Goal: Information Seeking & Learning: Learn about a topic

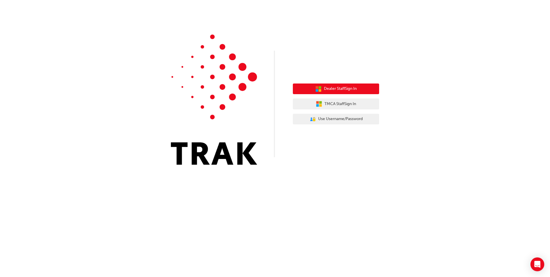
click at [333, 89] on span "Dealer Staff Sign In" at bounding box center [340, 88] width 33 height 7
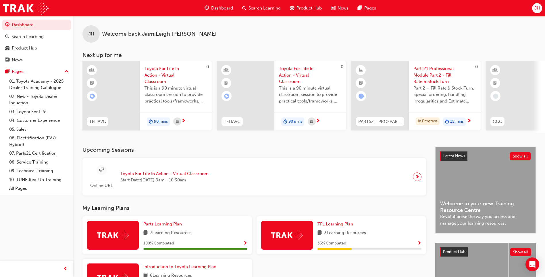
click at [430, 73] on span "Parts21 Professional Module Part 2 - Fill Rate & Stock Turn" at bounding box center [445, 75] width 63 height 20
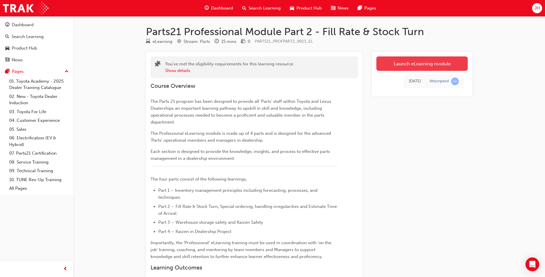
click at [429, 58] on link "Launch eLearning module" at bounding box center [422, 63] width 91 height 14
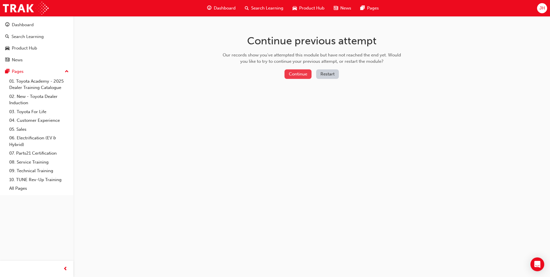
click at [305, 76] on button "Continue" at bounding box center [297, 73] width 27 height 9
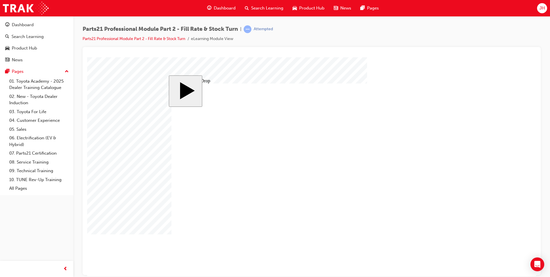
drag, startPoint x: 194, startPoint y: 168, endPoint x: 322, endPoint y: 133, distance: 132.3
drag, startPoint x: 201, startPoint y: 130, endPoint x: 372, endPoint y: 133, distance: 171.7
drag, startPoint x: 276, startPoint y: 136, endPoint x: 408, endPoint y: 141, distance: 132.0
drag, startPoint x: 235, startPoint y: 132, endPoint x: 321, endPoint y: 163, distance: 91.7
drag, startPoint x: 276, startPoint y: 165, endPoint x: 368, endPoint y: 169, distance: 92.7
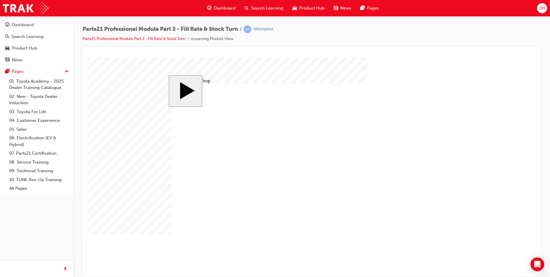
drag, startPoint x: 190, startPoint y: 203, endPoint x: 402, endPoint y: 174, distance: 213.5
drag, startPoint x: 323, startPoint y: 171, endPoint x: 422, endPoint y: 174, distance: 99.8
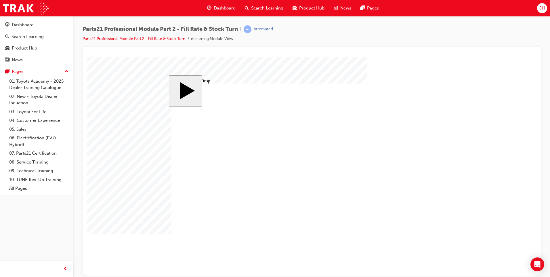
drag, startPoint x: 233, startPoint y: 167, endPoint x: 331, endPoint y: 137, distance: 101.7
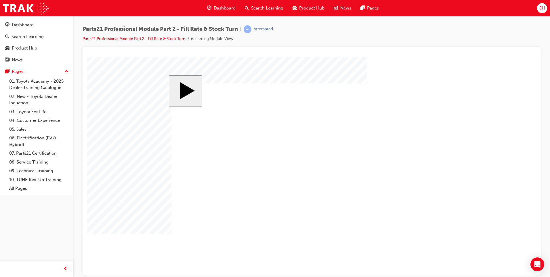
drag, startPoint x: 270, startPoint y: 173, endPoint x: 298, endPoint y: 174, distance: 27.6
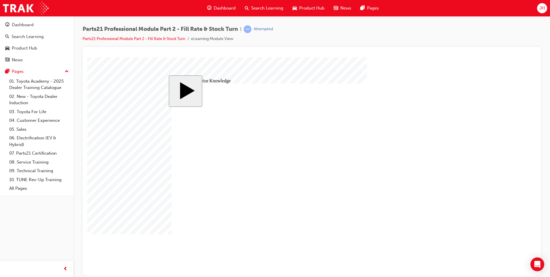
drag, startPoint x: 345, startPoint y: 174, endPoint x: 356, endPoint y: 174, distance: 10.9
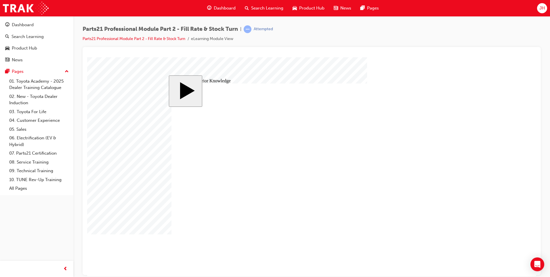
drag, startPoint x: 252, startPoint y: 214, endPoint x: 375, endPoint y: 193, distance: 125.3
drag, startPoint x: 262, startPoint y: 136, endPoint x: 387, endPoint y: 150, distance: 125.0
drag, startPoint x: 253, startPoint y: 156, endPoint x: 385, endPoint y: 171, distance: 133.3
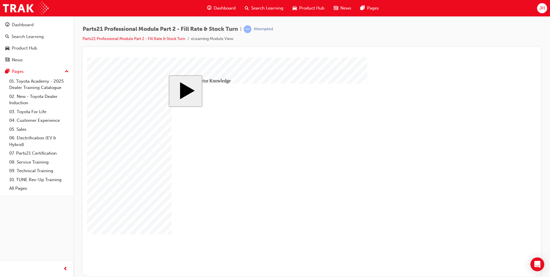
drag, startPoint x: 357, startPoint y: 193, endPoint x: 355, endPoint y: 224, distance: 30.8
drag, startPoint x: 258, startPoint y: 166, endPoint x: 386, endPoint y: 187, distance: 129.7
drag, startPoint x: 261, startPoint y: 185, endPoint x: 264, endPoint y: 169, distance: 16.7
drag, startPoint x: 269, startPoint y: 199, endPoint x: 398, endPoint y: 139, distance: 142.4
drag, startPoint x: 247, startPoint y: 190, endPoint x: 360, endPoint y: 211, distance: 114.9
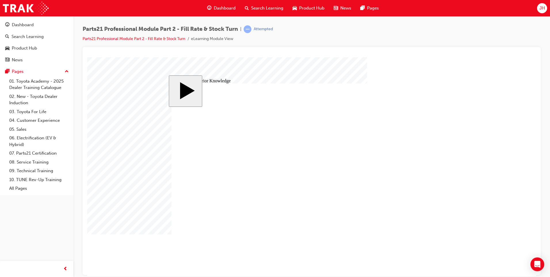
drag, startPoint x: 385, startPoint y: 152, endPoint x: 384, endPoint y: 137, distance: 15.3
drag, startPoint x: 281, startPoint y: 199, endPoint x: 410, endPoint y: 154, distance: 136.4
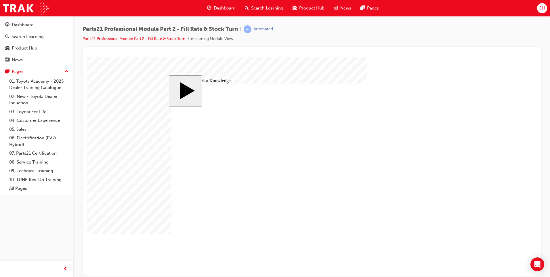
drag, startPoint x: 366, startPoint y: 133, endPoint x: 153, endPoint y: 126, distance: 213.2
drag, startPoint x: 358, startPoint y: 148, endPoint x: 182, endPoint y: 147, distance: 176.0
drag, startPoint x: 386, startPoint y: 169, endPoint x: 252, endPoint y: 167, distance: 134.0
drag, startPoint x: 356, startPoint y: 191, endPoint x: 255, endPoint y: 179, distance: 101.6
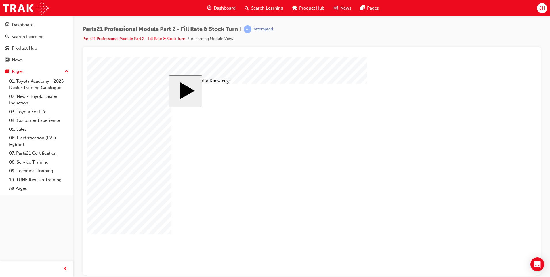
drag, startPoint x: 350, startPoint y: 205, endPoint x: 236, endPoint y: 203, distance: 114.7
drag, startPoint x: 366, startPoint y: 222, endPoint x: 261, endPoint y: 215, distance: 105.7
drag, startPoint x: 379, startPoint y: 221, endPoint x: 222, endPoint y: 216, distance: 157.6
drag, startPoint x: 243, startPoint y: 201, endPoint x: 370, endPoint y: 154, distance: 135.6
drag, startPoint x: 349, startPoint y: 150, endPoint x: 234, endPoint y: 198, distance: 124.9
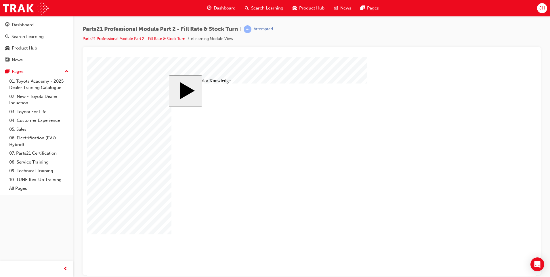
drag, startPoint x: 342, startPoint y: 206, endPoint x: 212, endPoint y: 201, distance: 129.5
drag, startPoint x: 254, startPoint y: 183, endPoint x: 384, endPoint y: 136, distance: 138.2
drag, startPoint x: 232, startPoint y: 139, endPoint x: 361, endPoint y: 152, distance: 128.9
drag, startPoint x: 253, startPoint y: 211, endPoint x: 379, endPoint y: 202, distance: 126.8
drag, startPoint x: 264, startPoint y: 152, endPoint x: 394, endPoint y: 217, distance: 145.2
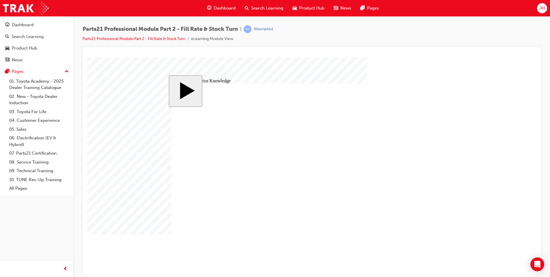
drag, startPoint x: 266, startPoint y: 198, endPoint x: 390, endPoint y: 167, distance: 128.4
drag, startPoint x: 289, startPoint y: 172, endPoint x: 421, endPoint y: 189, distance: 132.6
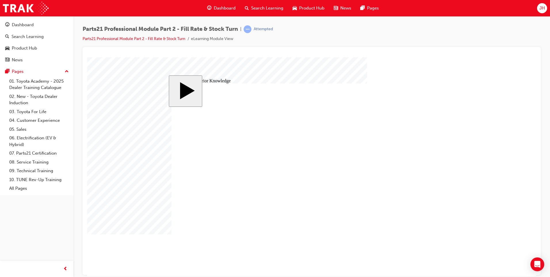
drag, startPoint x: 386, startPoint y: 203, endPoint x: 388, endPoint y: 221, distance: 18.9
drag, startPoint x: 267, startPoint y: 158, endPoint x: 393, endPoint y: 212, distance: 137.1
drag, startPoint x: 313, startPoint y: 178, endPoint x: 316, endPoint y: 176, distance: 3.7
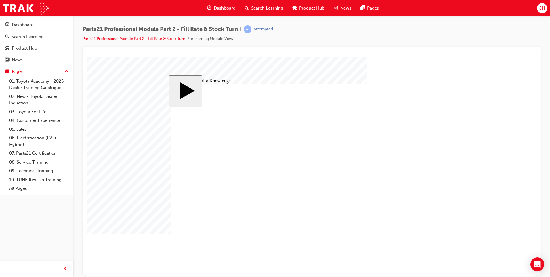
drag, startPoint x: 359, startPoint y: 220, endPoint x: 235, endPoint y: 194, distance: 125.9
drag, startPoint x: 375, startPoint y: 207, endPoint x: 375, endPoint y: 222, distance: 14.7
drag, startPoint x: 279, startPoint y: 212, endPoint x: 404, endPoint y: 203, distance: 124.8
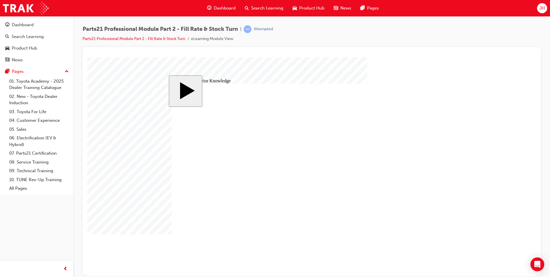
drag, startPoint x: 383, startPoint y: 165, endPoint x: 247, endPoint y: 173, distance: 136.5
drag, startPoint x: 370, startPoint y: 191, endPoint x: 371, endPoint y: 168, distance: 23.0
drag, startPoint x: 245, startPoint y: 200, endPoint x: 234, endPoint y: 186, distance: 17.8
drag, startPoint x: 260, startPoint y: 198, endPoint x: 396, endPoint y: 193, distance: 135.8
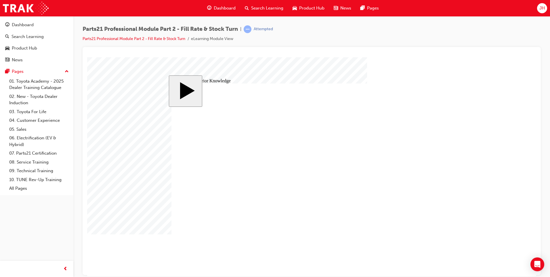
drag, startPoint x: 398, startPoint y: 193, endPoint x: 261, endPoint y: 184, distance: 138.0
drag, startPoint x: 361, startPoint y: 152, endPoint x: 221, endPoint y: 155, distance: 140.0
drag, startPoint x: 371, startPoint y: 165, endPoint x: 371, endPoint y: 150, distance: 15.5
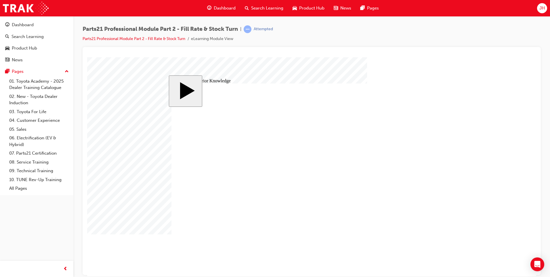
drag, startPoint x: 264, startPoint y: 140, endPoint x: 389, endPoint y: 167, distance: 128.2
drag, startPoint x: 281, startPoint y: 196, endPoint x: 413, endPoint y: 189, distance: 132.1
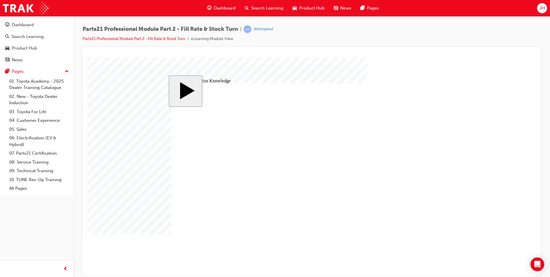
drag, startPoint x: 365, startPoint y: 135, endPoint x: 281, endPoint y: 137, distance: 84.0
drag, startPoint x: 354, startPoint y: 153, endPoint x: 236, endPoint y: 145, distance: 117.6
drag, startPoint x: 339, startPoint y: 168, endPoint x: 260, endPoint y: 166, distance: 78.2
drag, startPoint x: 372, startPoint y: 166, endPoint x: 216, endPoint y: 184, distance: 157.4
drag, startPoint x: 372, startPoint y: 191, endPoint x: 196, endPoint y: 198, distance: 176.4
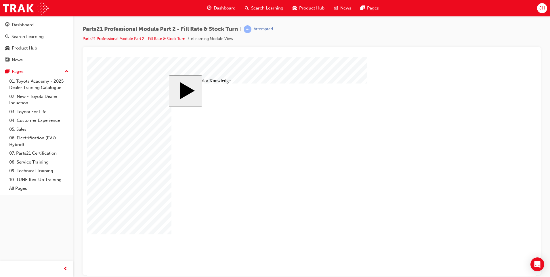
drag, startPoint x: 270, startPoint y: 212, endPoint x: 223, endPoint y: 208, distance: 47.8
drag, startPoint x: 374, startPoint y: 218, endPoint x: 276, endPoint y: 188, distance: 103.0
drag, startPoint x: 374, startPoint y: 134, endPoint x: 190, endPoint y: 178, distance: 189.0
drag, startPoint x: 242, startPoint y: 183, endPoint x: 369, endPoint y: 135, distance: 135.9
drag, startPoint x: 229, startPoint y: 170, endPoint x: 357, endPoint y: 168, distance: 128.8
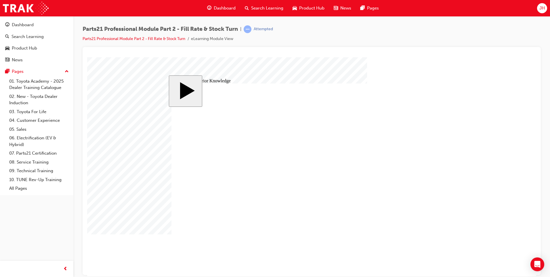
drag, startPoint x: 245, startPoint y: 137, endPoint x: 374, endPoint y: 151, distance: 129.2
drag, startPoint x: 258, startPoint y: 199, endPoint x: 386, endPoint y: 190, distance: 127.9
drag, startPoint x: 263, startPoint y: 213, endPoint x: 357, endPoint y: 200, distance: 95.2
drag, startPoint x: 263, startPoint y: 156, endPoint x: 397, endPoint y: 222, distance: 148.9
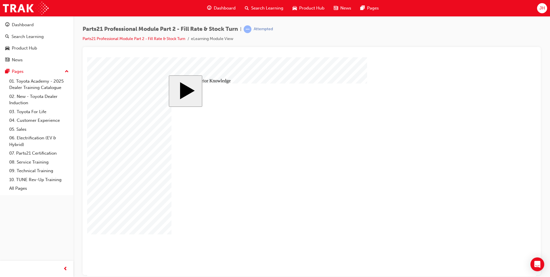
drag, startPoint x: 355, startPoint y: 135, endPoint x: 251, endPoint y: 126, distance: 104.5
drag, startPoint x: 355, startPoint y: 150, endPoint x: 324, endPoint y: 146, distance: 30.7
drag, startPoint x: 352, startPoint y: 136, endPoint x: 210, endPoint y: 132, distance: 142.4
drag, startPoint x: 338, startPoint y: 151, endPoint x: 209, endPoint y: 147, distance: 128.6
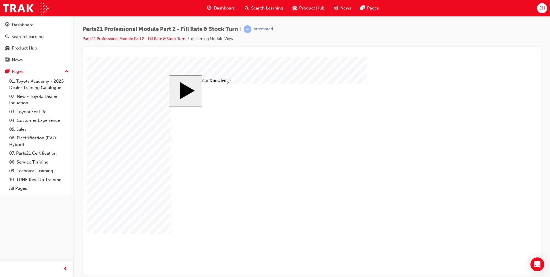
drag, startPoint x: 330, startPoint y: 168, endPoint x: 198, endPoint y: 157, distance: 132.4
drag, startPoint x: 295, startPoint y: 182, endPoint x: 177, endPoint y: 140, distance: 125.2
drag, startPoint x: 358, startPoint y: 207, endPoint x: 186, endPoint y: 153, distance: 180.3
drag, startPoint x: 344, startPoint y: 219, endPoint x: 203, endPoint y: 142, distance: 160.8
drag, startPoint x: 254, startPoint y: 186, endPoint x: 385, endPoint y: 139, distance: 139.0
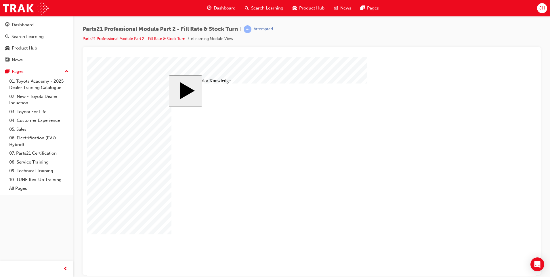
drag, startPoint x: 269, startPoint y: 139, endPoint x: 400, endPoint y: 165, distance: 133.8
drag, startPoint x: 257, startPoint y: 168, endPoint x: 390, endPoint y: 152, distance: 133.8
drag, startPoint x: 244, startPoint y: 153, endPoint x: 373, endPoint y: 190, distance: 133.8
drag, startPoint x: 271, startPoint y: 199, endPoint x: 398, endPoint y: 205, distance: 126.9
drag, startPoint x: 255, startPoint y: 214, endPoint x: 385, endPoint y: 222, distance: 130.4
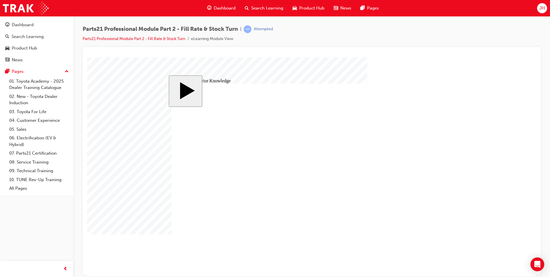
drag, startPoint x: 369, startPoint y: 221, endPoint x: 225, endPoint y: 176, distance: 150.6
drag, startPoint x: 356, startPoint y: 206, endPoint x: 357, endPoint y: 220, distance: 14.1
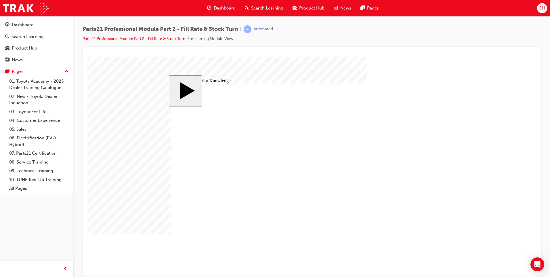
drag, startPoint x: 359, startPoint y: 193, endPoint x: 360, endPoint y: 207, distance: 14.1
drag, startPoint x: 289, startPoint y: 211, endPoint x: 413, endPoint y: 188, distance: 126.2
drag, startPoint x: 367, startPoint y: 189, endPoint x: 252, endPoint y: 188, distance: 115.0
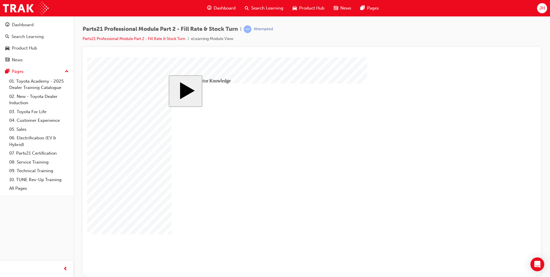
drag, startPoint x: 371, startPoint y: 192, endPoint x: 257, endPoint y: 192, distance: 113.6
drag, startPoint x: 369, startPoint y: 206, endPoint x: 373, endPoint y: 190, distance: 16.4
drag, startPoint x: 363, startPoint y: 223, endPoint x: 363, endPoint y: 208, distance: 14.4
drag, startPoint x: 275, startPoint y: 214, endPoint x: 400, endPoint y: 222, distance: 125.3
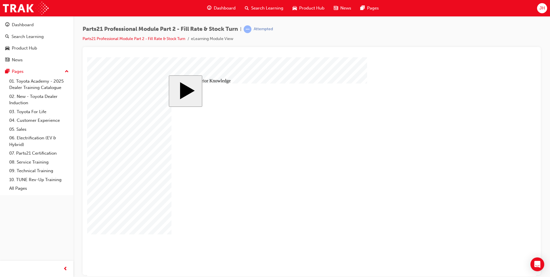
drag, startPoint x: 310, startPoint y: 181, endPoint x: 319, endPoint y: 184, distance: 8.8
drag, startPoint x: 356, startPoint y: 153, endPoint x: 206, endPoint y: 135, distance: 151.4
drag, startPoint x: 367, startPoint y: 137, endPoint x: 365, endPoint y: 152, distance: 15.7
drag, startPoint x: 269, startPoint y: 166, endPoint x: 394, endPoint y: 135, distance: 128.1
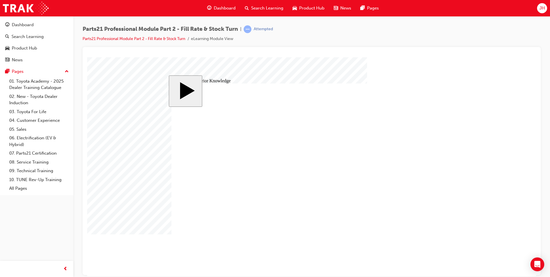
drag, startPoint x: 412, startPoint y: 192, endPoint x: 268, endPoint y: 192, distance: 143.5
drag, startPoint x: 371, startPoint y: 221, endPoint x: 371, endPoint y: 191, distance: 29.3
drag, startPoint x: 252, startPoint y: 155, endPoint x: 370, endPoint y: 223, distance: 136.3
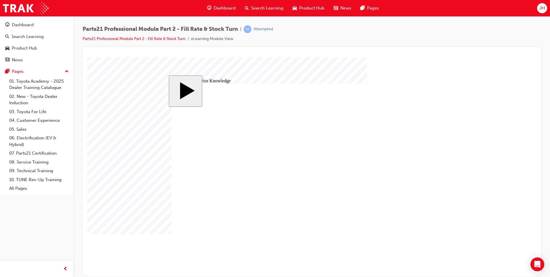
drag, startPoint x: 356, startPoint y: 206, endPoint x: 200, endPoint y: 180, distance: 158.7
drag, startPoint x: 341, startPoint y: 191, endPoint x: 327, endPoint y: 204, distance: 19.5
drag, startPoint x: 279, startPoint y: 195, endPoint x: 411, endPoint y: 187, distance: 132.2
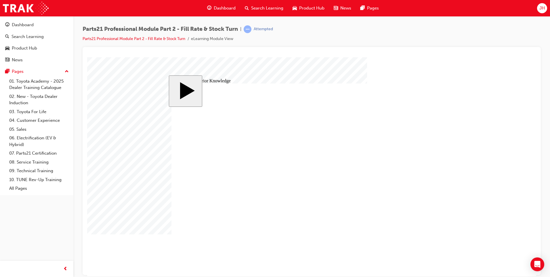
drag, startPoint x: 401, startPoint y: 167, endPoint x: 273, endPoint y: 193, distance: 130.0
drag, startPoint x: 355, startPoint y: 193, endPoint x: 358, endPoint y: 171, distance: 22.6
drag, startPoint x: 259, startPoint y: 138, endPoint x: 388, endPoint y: 192, distance: 139.3
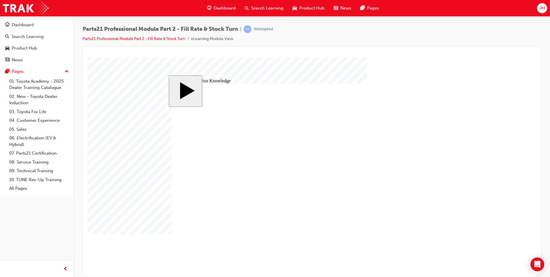
drag, startPoint x: 301, startPoint y: 177, endPoint x: 308, endPoint y: 177, distance: 6.6
drag, startPoint x: 359, startPoint y: 136, endPoint x: 206, endPoint y: 131, distance: 153.3
drag, startPoint x: 367, startPoint y: 152, endPoint x: 217, endPoint y: 138, distance: 150.4
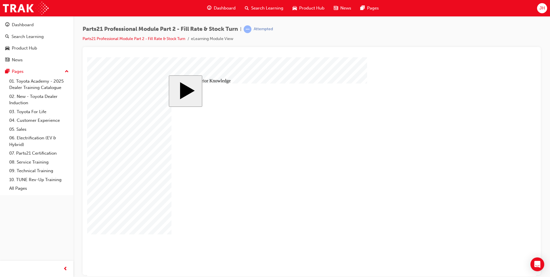
drag, startPoint x: 356, startPoint y: 165, endPoint x: 163, endPoint y: 136, distance: 194.6
drag, startPoint x: 360, startPoint y: 191, endPoint x: 246, endPoint y: 196, distance: 114.5
drag, startPoint x: 380, startPoint y: 206, endPoint x: 251, endPoint y: 213, distance: 129.8
drag, startPoint x: 383, startPoint y: 223, endPoint x: 188, endPoint y: 198, distance: 196.6
drag, startPoint x: 245, startPoint y: 171, endPoint x: 375, endPoint y: 153, distance: 131.5
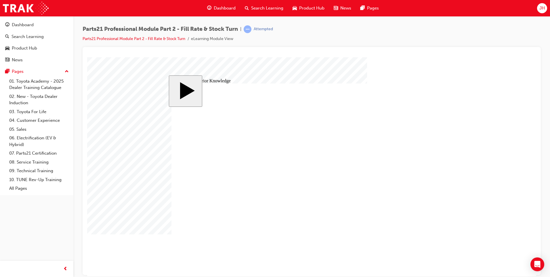
drag, startPoint x: 256, startPoint y: 186, endPoint x: 382, endPoint y: 140, distance: 133.2
drag, startPoint x: 255, startPoint y: 138, endPoint x: 377, endPoint y: 165, distance: 125.1
drag, startPoint x: 257, startPoint y: 156, endPoint x: 255, endPoint y: 170, distance: 14.6
drag, startPoint x: 253, startPoint y: 202, endPoint x: 380, endPoint y: 192, distance: 128.0
drag, startPoint x: 254, startPoint y: 215, endPoint x: 367, endPoint y: 202, distance: 114.1
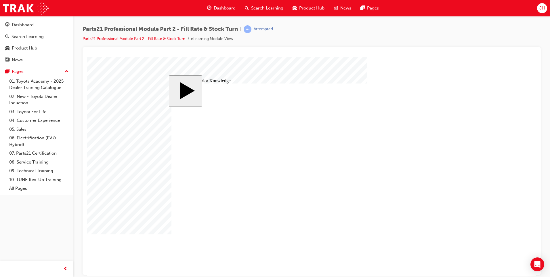
drag, startPoint x: 251, startPoint y: 154, endPoint x: 382, endPoint y: 221, distance: 147.5
drag, startPoint x: 316, startPoint y: 177, endPoint x: 313, endPoint y: 176, distance: 2.9
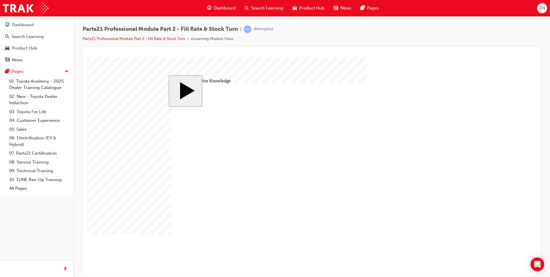
drag, startPoint x: 195, startPoint y: 188, endPoint x: 206, endPoint y: 187, distance: 11.0
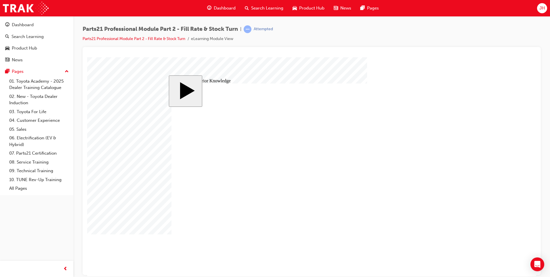
drag, startPoint x: 344, startPoint y: 191, endPoint x: 353, endPoint y: 191, distance: 8.6
drag, startPoint x: 400, startPoint y: 194, endPoint x: 400, endPoint y: 199, distance: 4.6
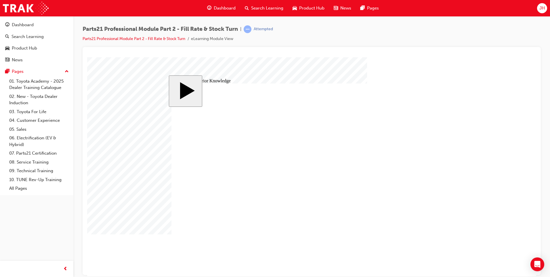
drag, startPoint x: 246, startPoint y: 198, endPoint x: 370, endPoint y: 138, distance: 138.2
drag, startPoint x: 236, startPoint y: 154, endPoint x: 363, endPoint y: 153, distance: 126.5
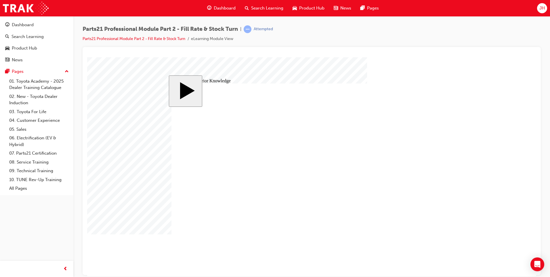
drag, startPoint x: 236, startPoint y: 185, endPoint x: 365, endPoint y: 168, distance: 129.3
drag, startPoint x: 257, startPoint y: 214, endPoint x: 386, endPoint y: 191, distance: 130.3
drag, startPoint x: 257, startPoint y: 168, endPoint x: 376, endPoint y: 205, distance: 125.0
drag, startPoint x: 234, startPoint y: 138, endPoint x: 368, endPoint y: 221, distance: 157.4
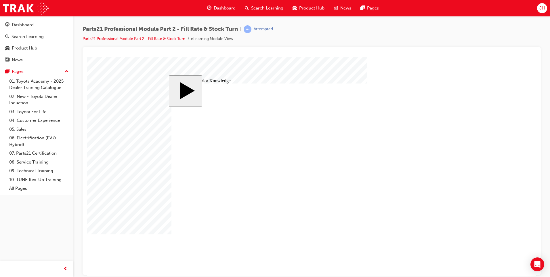
drag, startPoint x: 335, startPoint y: 205, endPoint x: 193, endPoint y: 198, distance: 142.2
drag, startPoint x: 384, startPoint y: 135, endPoint x: 276, endPoint y: 146, distance: 108.1
drag, startPoint x: 380, startPoint y: 148, endPoint x: 371, endPoint y: 133, distance: 17.5
drag, startPoint x: 266, startPoint y: 153, endPoint x: 394, endPoint y: 153, distance: 127.9
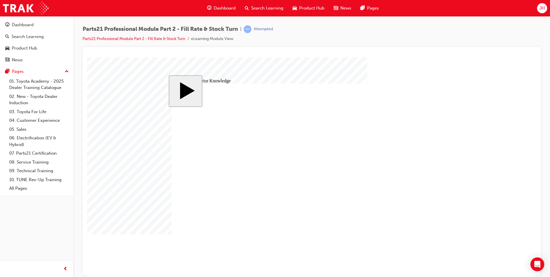
drag, startPoint x: 285, startPoint y: 185, endPoint x: 378, endPoint y: 212, distance: 97.0
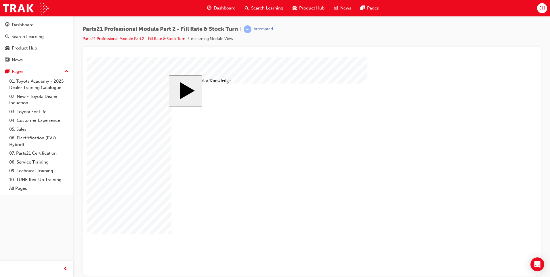
drag, startPoint x: 355, startPoint y: 134, endPoint x: 304, endPoint y: 138, distance: 51.6
drag, startPoint x: 382, startPoint y: 148, endPoint x: 275, endPoint y: 152, distance: 107.6
drag, startPoint x: 342, startPoint y: 140, endPoint x: 261, endPoint y: 141, distance: 80.5
drag, startPoint x: 384, startPoint y: 132, endPoint x: 243, endPoint y: 131, distance: 141.7
drag, startPoint x: 407, startPoint y: 161, endPoint x: 271, endPoint y: 166, distance: 136.4
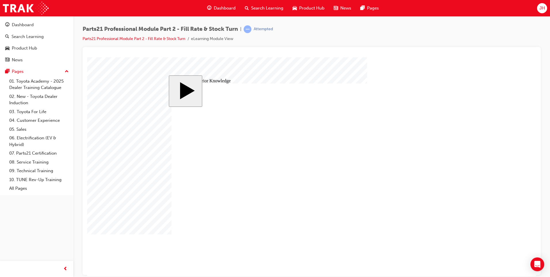
drag, startPoint x: 293, startPoint y: 185, endPoint x: 238, endPoint y: 154, distance: 63.2
drag, startPoint x: 389, startPoint y: 206, endPoint x: 242, endPoint y: 147, distance: 157.9
drag, startPoint x: 385, startPoint y: 218, endPoint x: 246, endPoint y: 112, distance: 174.7
drag, startPoint x: 269, startPoint y: 138, endPoint x: 400, endPoint y: 222, distance: 155.7
drag, startPoint x: 265, startPoint y: 185, endPoint x: 393, endPoint y: 155, distance: 132.0
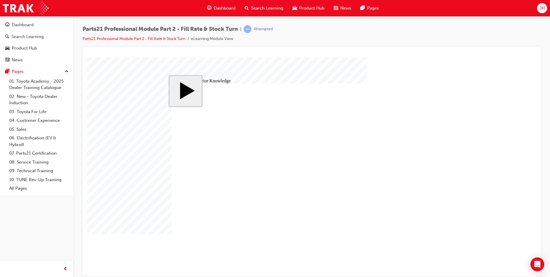
drag, startPoint x: 255, startPoint y: 153, endPoint x: 383, endPoint y: 138, distance: 128.8
drag, startPoint x: 242, startPoint y: 214, endPoint x: 244, endPoint y: 221, distance: 6.7
drag, startPoint x: 240, startPoint y: 201, endPoint x: 369, endPoint y: 168, distance: 133.0
drag, startPoint x: 238, startPoint y: 216, endPoint x: 362, endPoint y: 194, distance: 125.5
drag, startPoint x: 252, startPoint y: 168, endPoint x: 371, endPoint y: 205, distance: 124.7
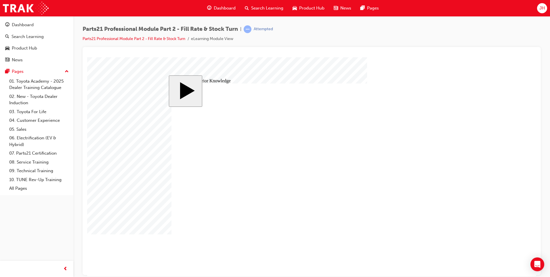
drag, startPoint x: 370, startPoint y: 154, endPoint x: 222, endPoint y: 160, distance: 148.5
drag, startPoint x: 359, startPoint y: 139, endPoint x: 362, endPoint y: 155, distance: 16.1
drag, startPoint x: 370, startPoint y: 169, endPoint x: 374, endPoint y: 141, distance: 28.2
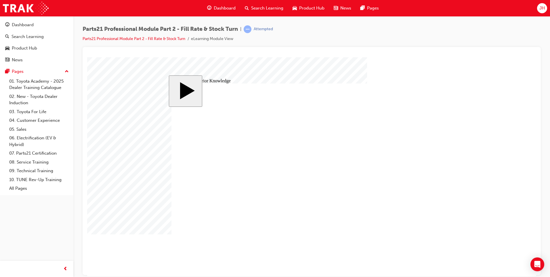
drag, startPoint x: 264, startPoint y: 180, endPoint x: 396, endPoint y: 166, distance: 132.7
drag, startPoint x: 382, startPoint y: 207, endPoint x: 253, endPoint y: 192, distance: 129.7
drag, startPoint x: 348, startPoint y: 190, endPoint x: 191, endPoint y: 204, distance: 158.2
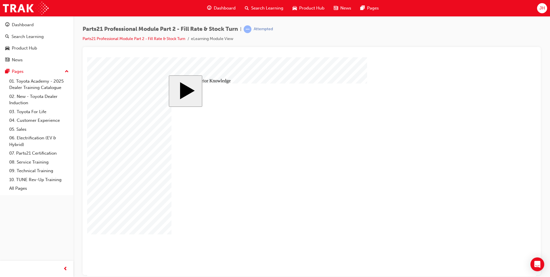
drag, startPoint x: 225, startPoint y: 168, endPoint x: 352, endPoint y: 193, distance: 130.1
drag, startPoint x: 370, startPoint y: 223, endPoint x: 372, endPoint y: 205, distance: 17.7
drag, startPoint x: 245, startPoint y: 212, endPoint x: 423, endPoint y: 240, distance: 181.0
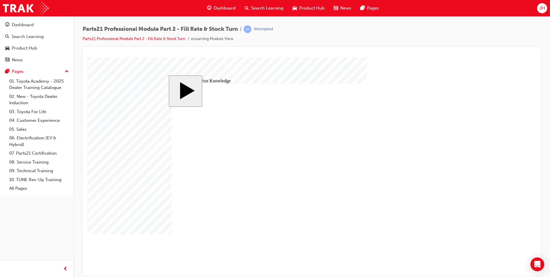
drag, startPoint x: 390, startPoint y: 207, endPoint x: 314, endPoint y: 186, distance: 78.9
drag, startPoint x: 363, startPoint y: 194, endPoint x: 366, endPoint y: 207, distance: 12.8
drag, startPoint x: 277, startPoint y: 172, endPoint x: 266, endPoint y: 197, distance: 27.7
drag, startPoint x: 351, startPoint y: 205, endPoint x: 348, endPoint y: 194, distance: 11.5
drag, startPoint x: 286, startPoint y: 184, endPoint x: 405, endPoint y: 213, distance: 122.3
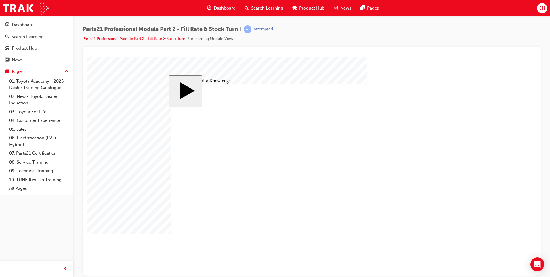
drag, startPoint x: 428, startPoint y: 241, endPoint x: 402, endPoint y: 230, distance: 28.0
drag, startPoint x: 308, startPoint y: 185, endPoint x: 311, endPoint y: 185, distance: 2.9
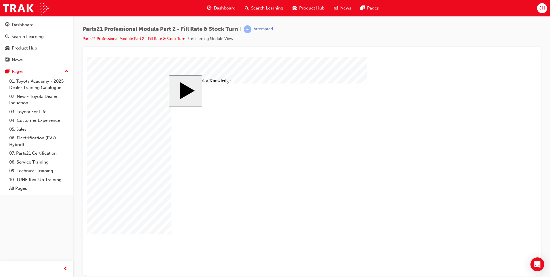
drag, startPoint x: 370, startPoint y: 136, endPoint x: 285, endPoint y: 143, distance: 85.3
drag, startPoint x: 378, startPoint y: 144, endPoint x: 376, endPoint y: 149, distance: 5.8
drag, startPoint x: 376, startPoint y: 150, endPoint x: 213, endPoint y: 144, distance: 162.5
drag, startPoint x: 381, startPoint y: 168, endPoint x: 261, endPoint y: 171, distance: 120.2
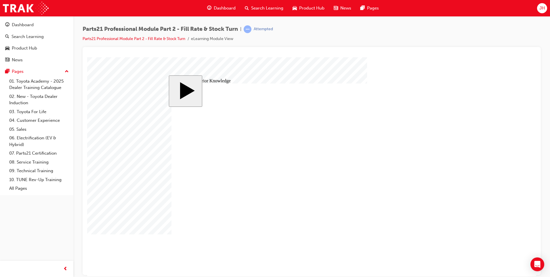
drag, startPoint x: 369, startPoint y: 187, endPoint x: 217, endPoint y: 158, distance: 154.6
drag, startPoint x: 377, startPoint y: 203, endPoint x: 204, endPoint y: 149, distance: 180.4
drag, startPoint x: 383, startPoint y: 218, endPoint x: 208, endPoint y: 202, distance: 176.4
drag, startPoint x: 256, startPoint y: 200, endPoint x: 384, endPoint y: 139, distance: 141.6
drag, startPoint x: 256, startPoint y: 153, endPoint x: 384, endPoint y: 152, distance: 128.5
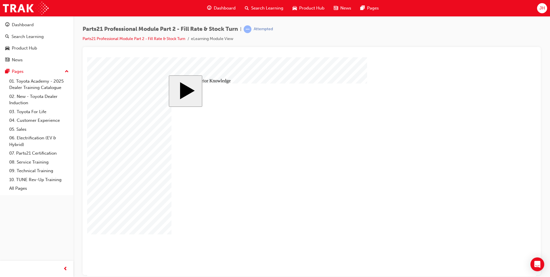
drag, startPoint x: 240, startPoint y: 184, endPoint x: 364, endPoint y: 164, distance: 125.4
drag, startPoint x: 267, startPoint y: 140, endPoint x: 393, endPoint y: 193, distance: 136.8
drag, startPoint x: 268, startPoint y: 214, endPoint x: 384, endPoint y: 204, distance: 116.2
drag, startPoint x: 269, startPoint y: 174, endPoint x: 394, endPoint y: 223, distance: 134.0
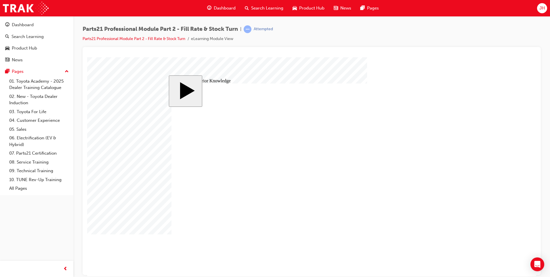
drag, startPoint x: 398, startPoint y: 191, endPoint x: 254, endPoint y: 201, distance: 144.9
drag, startPoint x: 365, startPoint y: 204, endPoint x: 366, endPoint y: 188, distance: 15.5
drag, startPoint x: 267, startPoint y: 139, endPoint x: 390, endPoint y: 208, distance: 141.4
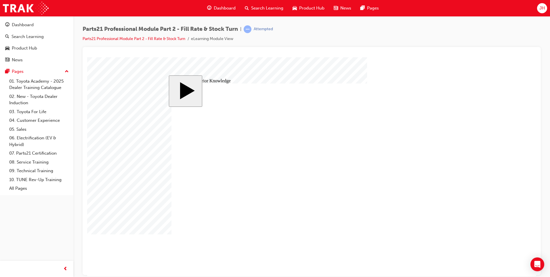
drag, startPoint x: 371, startPoint y: 140, endPoint x: 237, endPoint y: 145, distance: 133.5
drag, startPoint x: 363, startPoint y: 147, endPoint x: 265, endPoint y: 152, distance: 98.1
drag, startPoint x: 362, startPoint y: 163, endPoint x: 245, endPoint y: 155, distance: 117.6
drag, startPoint x: 356, startPoint y: 153, endPoint x: 214, endPoint y: 158, distance: 141.3
drag, startPoint x: 364, startPoint y: 193, endPoint x: 259, endPoint y: 170, distance: 107.1
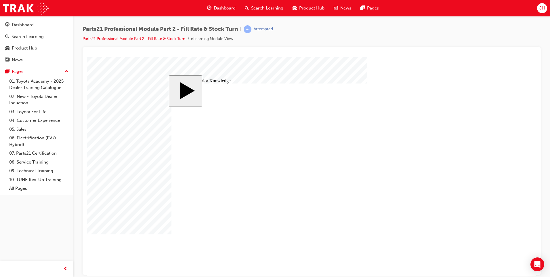
drag, startPoint x: 365, startPoint y: 206, endPoint x: 225, endPoint y: 159, distance: 147.7
drag, startPoint x: 383, startPoint y: 221, endPoint x: 259, endPoint y: 155, distance: 140.7
drag, startPoint x: 382, startPoint y: 166, endPoint x: 226, endPoint y: 222, distance: 165.1
drag, startPoint x: 266, startPoint y: 199, endPoint x: 394, endPoint y: 138, distance: 141.6
drag, startPoint x: 247, startPoint y: 156, endPoint x: 369, endPoint y: 153, distance: 122.5
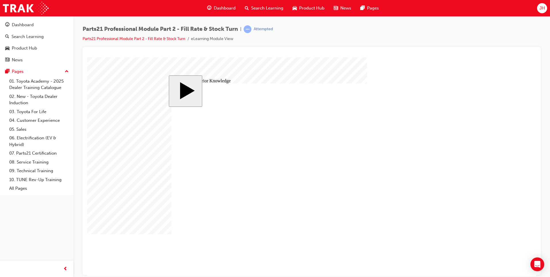
drag, startPoint x: 242, startPoint y: 185, endPoint x: 369, endPoint y: 170, distance: 127.7
drag, startPoint x: 256, startPoint y: 215, endPoint x: 384, endPoint y: 195, distance: 129.3
drag, startPoint x: 256, startPoint y: 168, endPoint x: 374, endPoint y: 204, distance: 122.7
drag, startPoint x: 260, startPoint y: 141, endPoint x: 393, endPoint y: 223, distance: 156.3
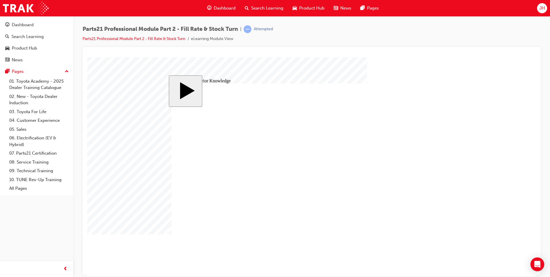
drag, startPoint x: 338, startPoint y: 208, endPoint x: 222, endPoint y: 208, distance: 116.1
drag, startPoint x: 349, startPoint y: 221, endPoint x: 213, endPoint y: 208, distance: 136.6
drag, startPoint x: 229, startPoint y: 169, endPoint x: 359, endPoint y: 204, distance: 134.6
drag, startPoint x: 238, startPoint y: 138, endPoint x: 368, endPoint y: 220, distance: 153.2
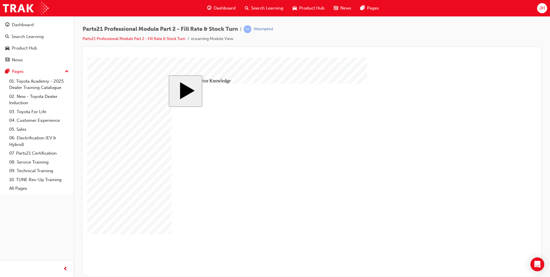
drag, startPoint x: 380, startPoint y: 190, endPoint x: 205, endPoint y: 186, distance: 175.7
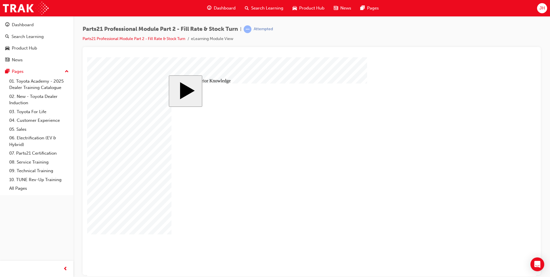
drag, startPoint x: 377, startPoint y: 206, endPoint x: 374, endPoint y: 189, distance: 17.3
drag, startPoint x: 373, startPoint y: 219, endPoint x: 373, endPoint y: 206, distance: 12.6
drag, startPoint x: 267, startPoint y: 214, endPoint x: 394, endPoint y: 221, distance: 127.3
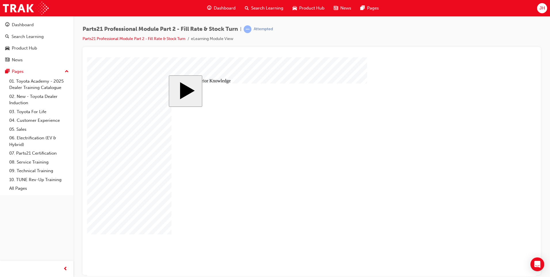
drag, startPoint x: 392, startPoint y: 137, endPoint x: 236, endPoint y: 144, distance: 155.7
drag, startPoint x: 371, startPoint y: 152, endPoint x: 374, endPoint y: 137, distance: 15.3
drag, startPoint x: 279, startPoint y: 195, endPoint x: 401, endPoint y: 150, distance: 129.4
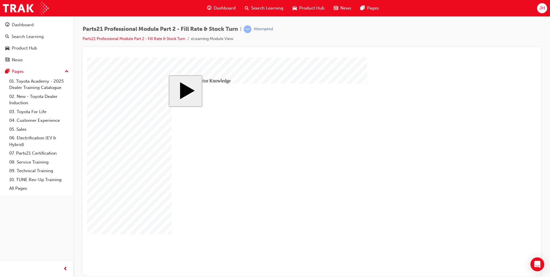
drag, startPoint x: 399, startPoint y: 204, endPoint x: 252, endPoint y: 202, distance: 147.5
drag, startPoint x: 382, startPoint y: 193, endPoint x: 381, endPoint y: 208, distance: 15.5
drag, startPoint x: 377, startPoint y: 219, endPoint x: 375, endPoint y: 192, distance: 27.4
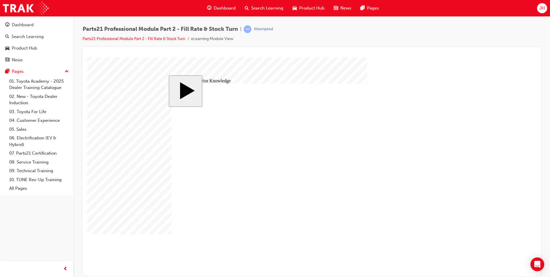
drag, startPoint x: 281, startPoint y: 142, endPoint x: 409, endPoint y: 221, distance: 149.9
drag, startPoint x: 375, startPoint y: 139, endPoint x: 244, endPoint y: 146, distance: 131.9
drag, startPoint x: 356, startPoint y: 148, endPoint x: 352, endPoint y: 133, distance: 16.1
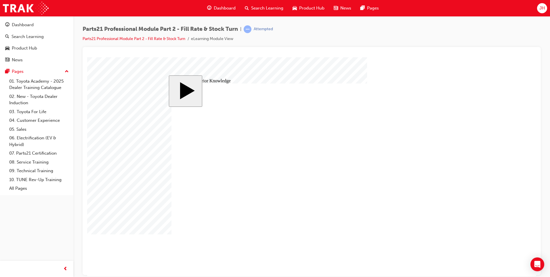
drag, startPoint x: 296, startPoint y: 151, endPoint x: 394, endPoint y: 150, distance: 98.0
drag, startPoint x: 387, startPoint y: 203, endPoint x: 256, endPoint y: 177, distance: 133.3
drag, startPoint x: 369, startPoint y: 189, endPoint x: 365, endPoint y: 203, distance: 14.7
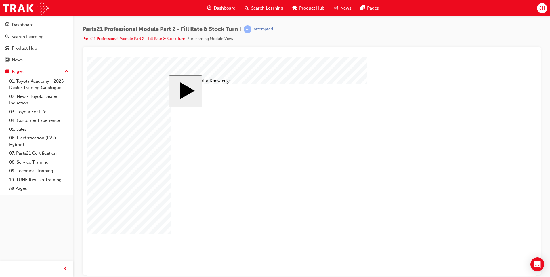
drag, startPoint x: 277, startPoint y: 175, endPoint x: 393, endPoint y: 194, distance: 117.8
drag, startPoint x: 373, startPoint y: 209, endPoint x: 229, endPoint y: 216, distance: 143.9
drag, startPoint x: 356, startPoint y: 222, endPoint x: 353, endPoint y: 206, distance: 16.4
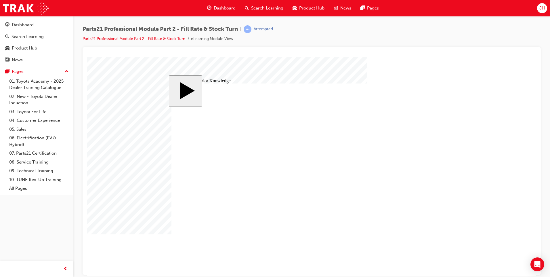
drag, startPoint x: 273, startPoint y: 213, endPoint x: 405, endPoint y: 220, distance: 132.1
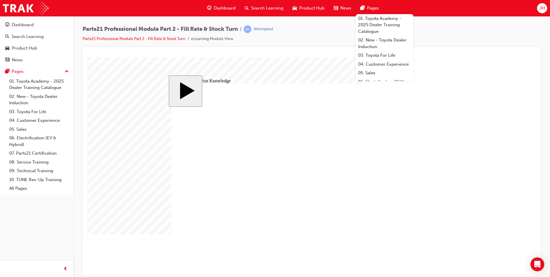
click at [513, 116] on body "slide: Activate Prior Knowledge Rectangle 1 MENU Rectangle 6 PARTS 21 Professio…" at bounding box center [311, 166] width 449 height 218
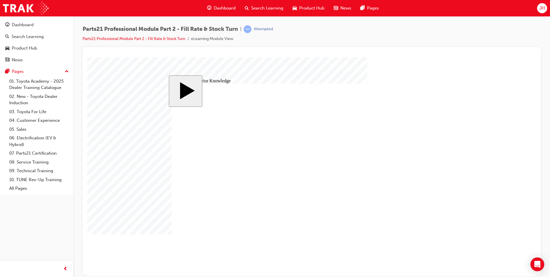
drag, startPoint x: 404, startPoint y: 221, endPoint x: 271, endPoint y: 181, distance: 138.8
drag, startPoint x: 362, startPoint y: 189, endPoint x: 361, endPoint y: 219, distance: 30.2
drag, startPoint x: 299, startPoint y: 210, endPoint x: 428, endPoint y: 188, distance: 130.1
